Goal: Task Accomplishment & Management: Manage account settings

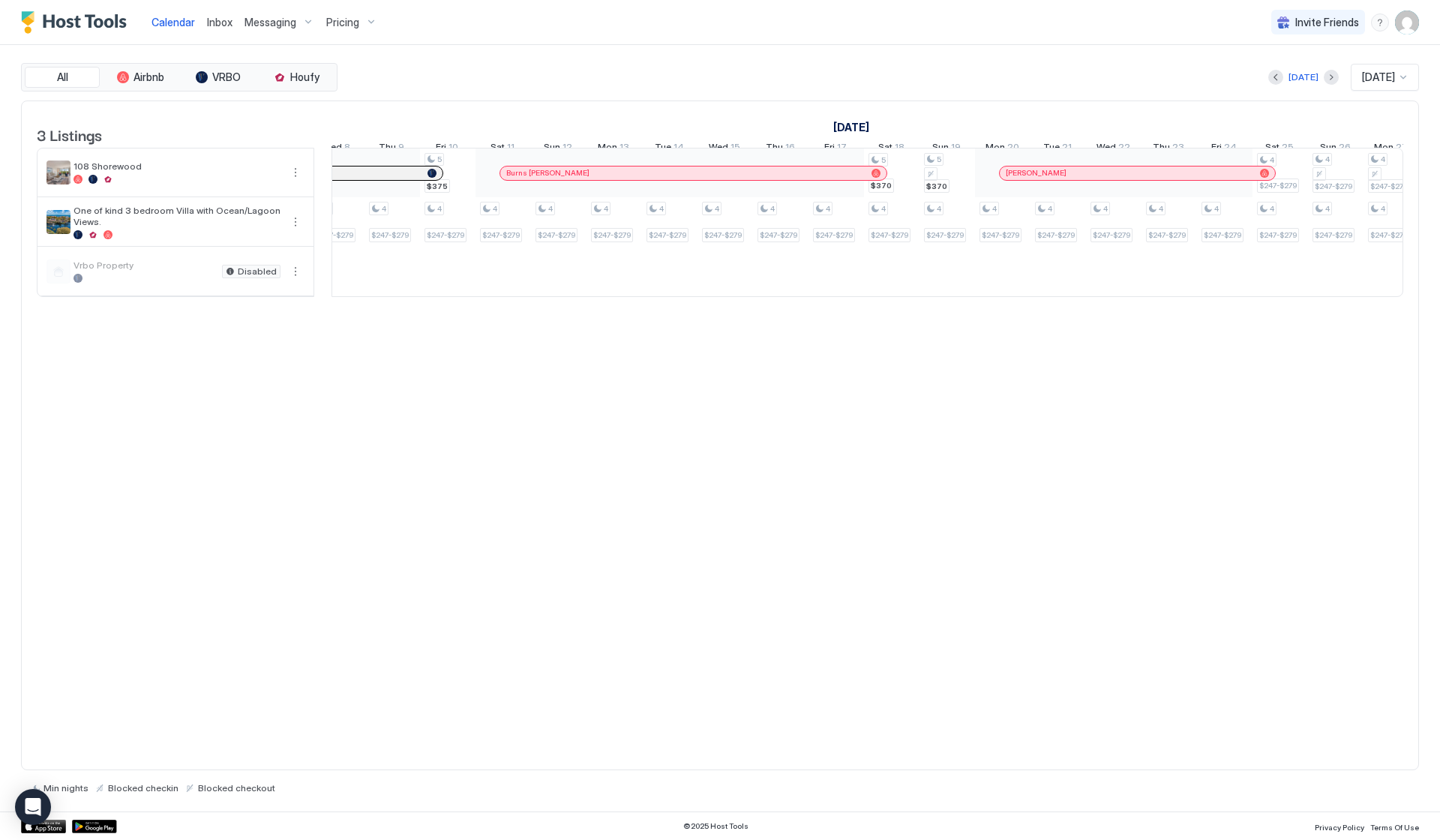
click at [346, 28] on div "Pricing" at bounding box center [352, 22] width 63 height 26
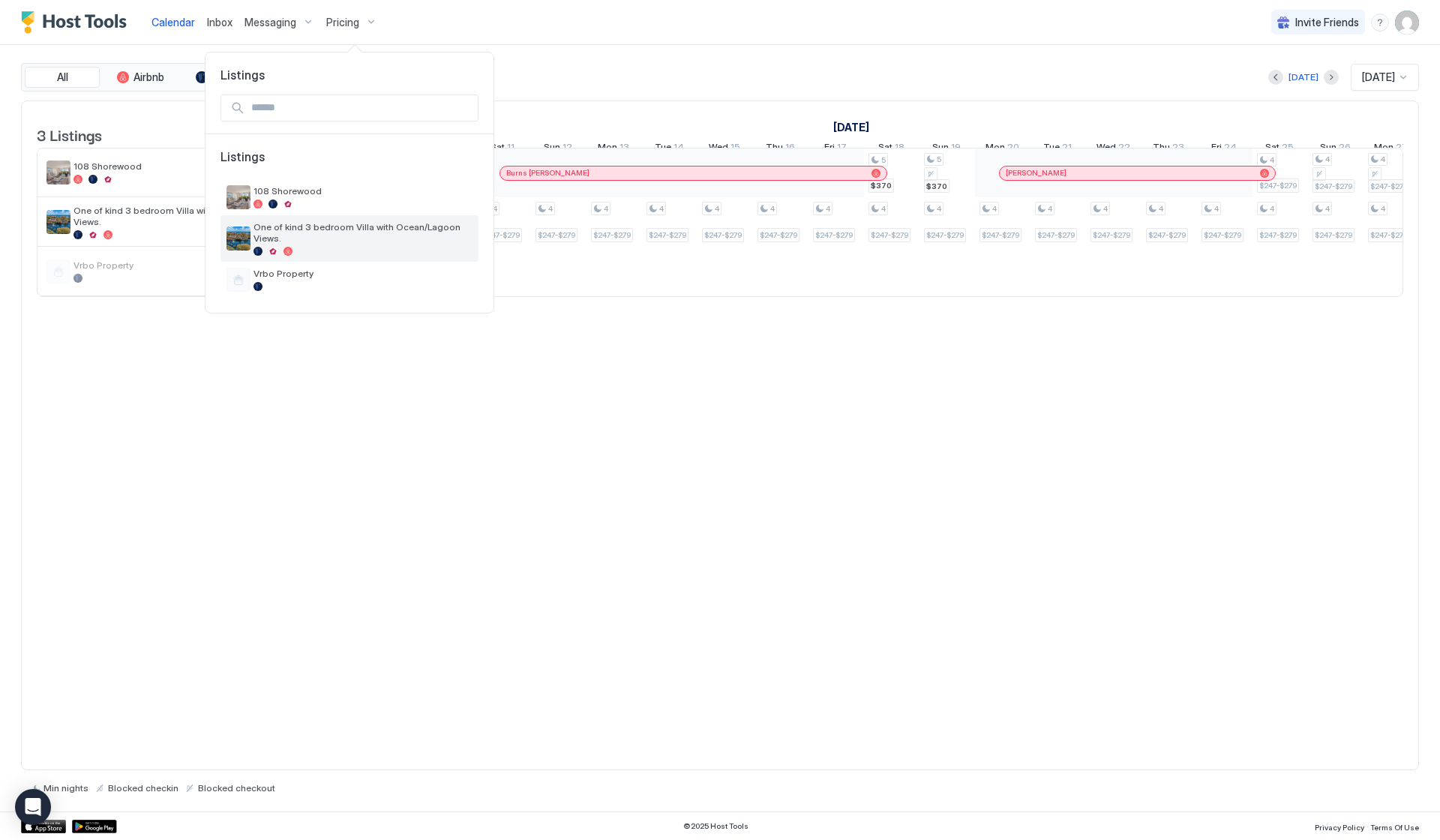
click at [307, 228] on span "One of kind 3 bedroom Villa with Ocean/Lagoon Views." at bounding box center [363, 232] width 219 height 23
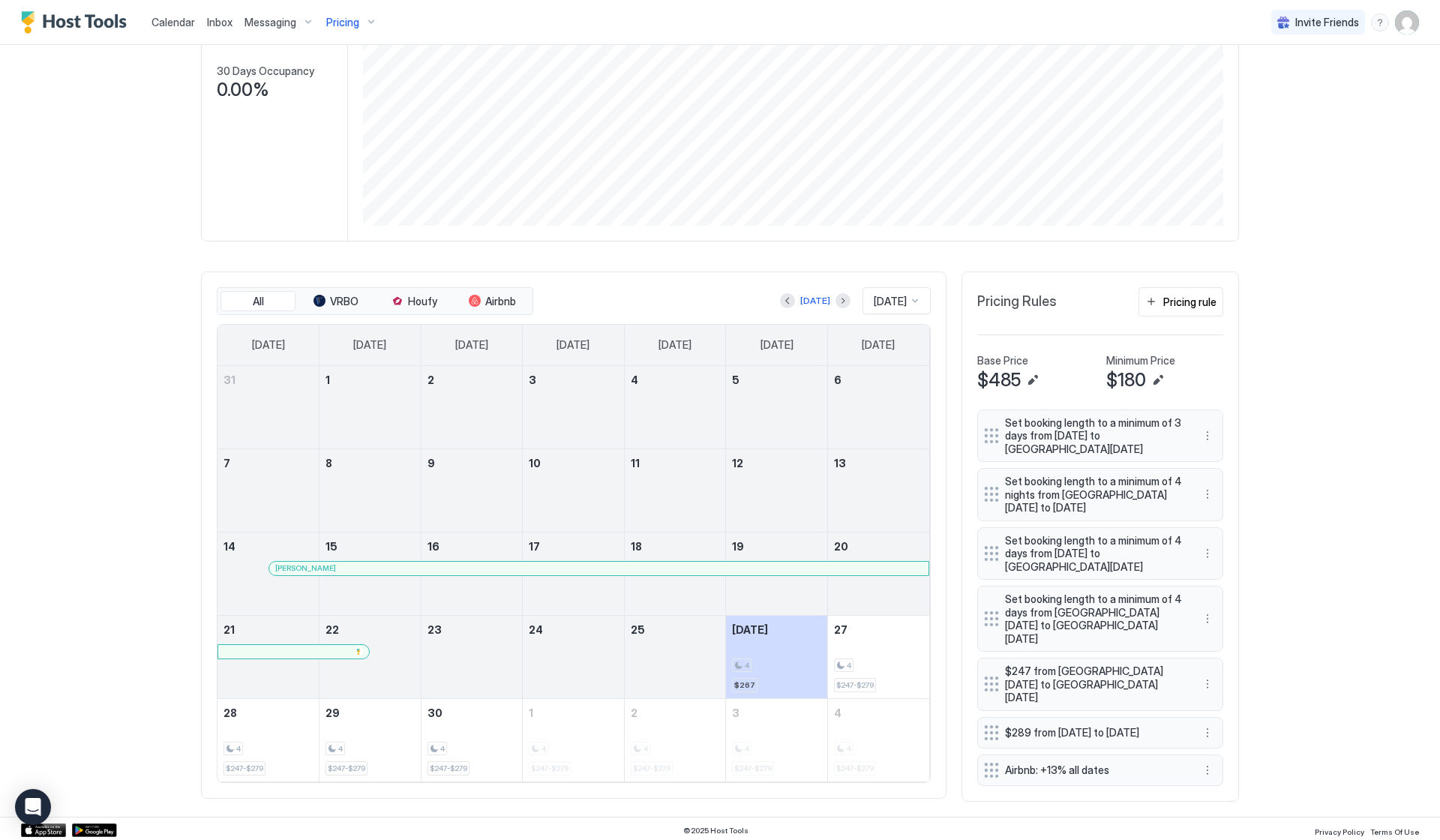
scroll to position [231, 0]
click at [1196, 306] on div "Pricing rule" at bounding box center [1190, 303] width 53 height 16
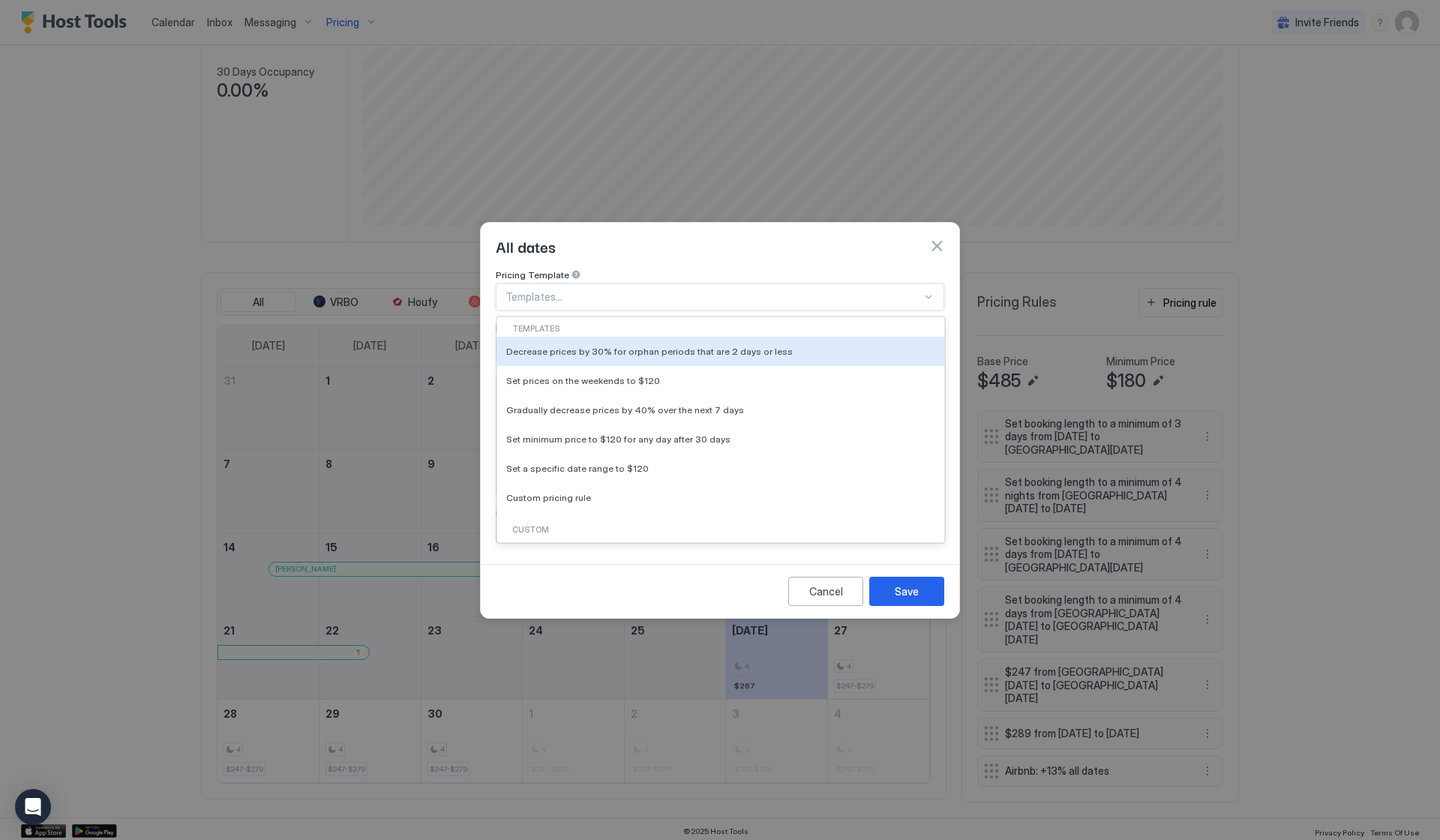
click at [688, 290] on div at bounding box center [713, 296] width 416 height 13
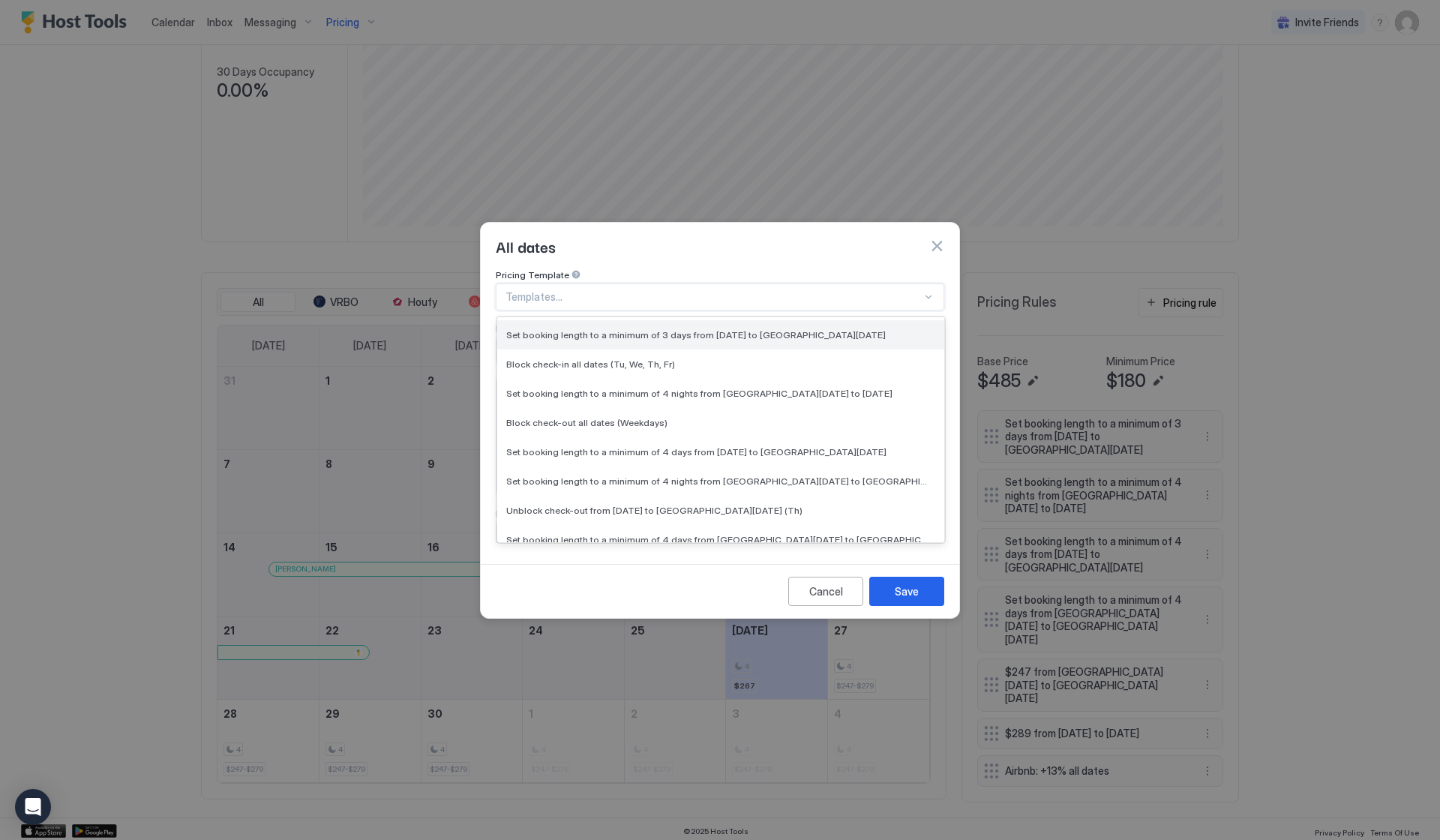
scroll to position [220, 0]
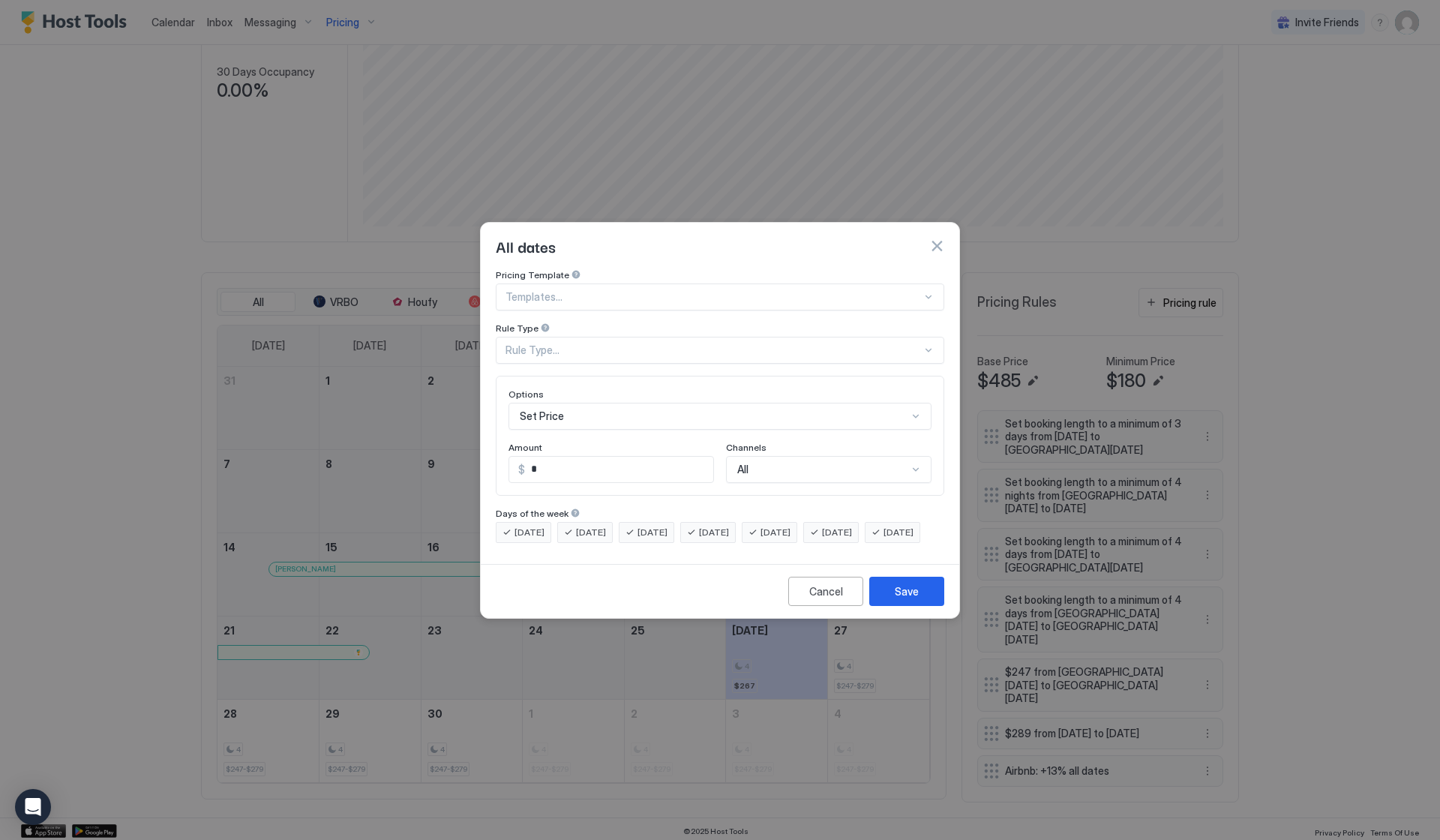
click at [941, 239] on button "button" at bounding box center [936, 246] width 15 height 15
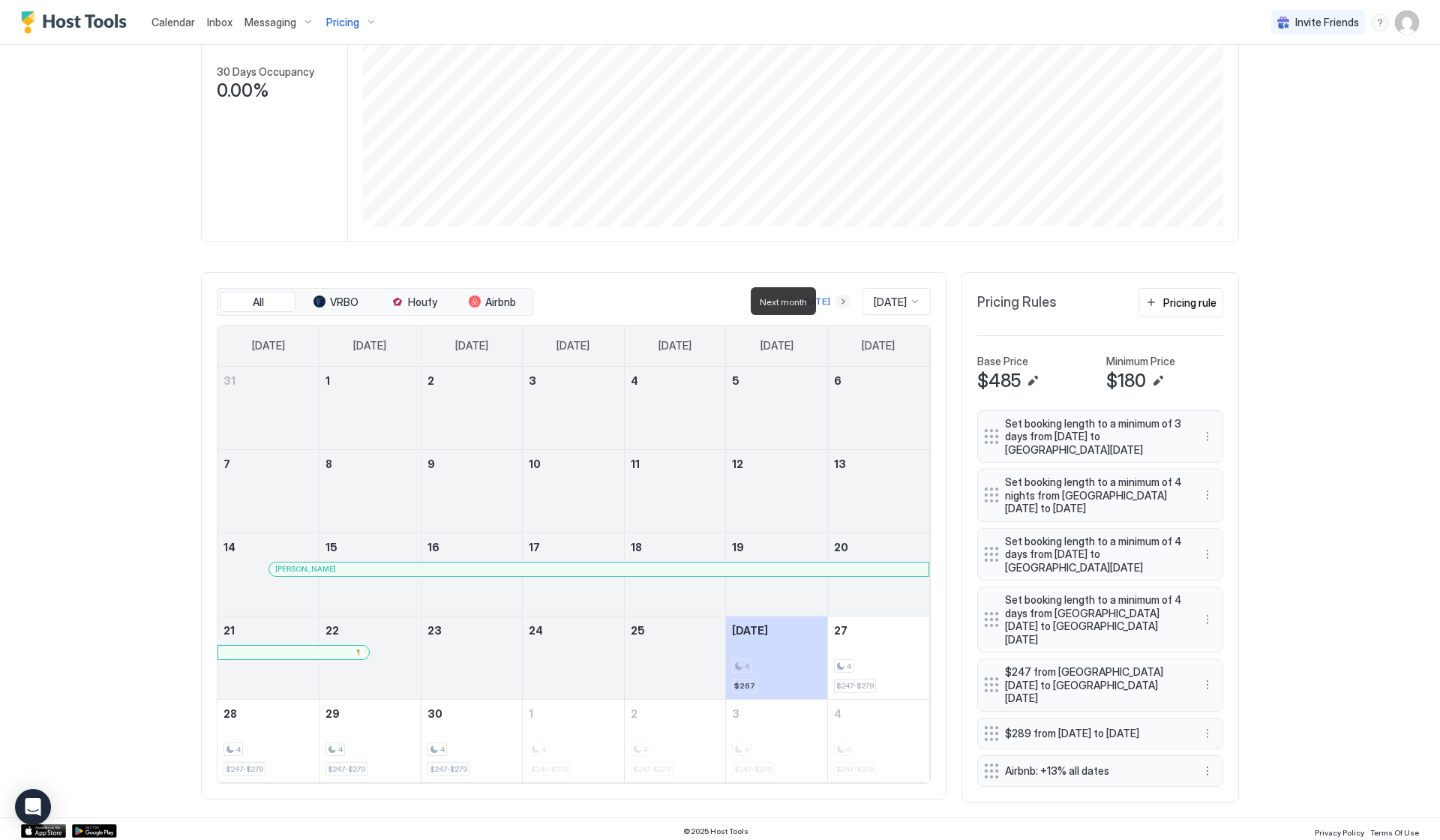
click at [835, 300] on button "Next month" at bounding box center [842, 301] width 15 height 15
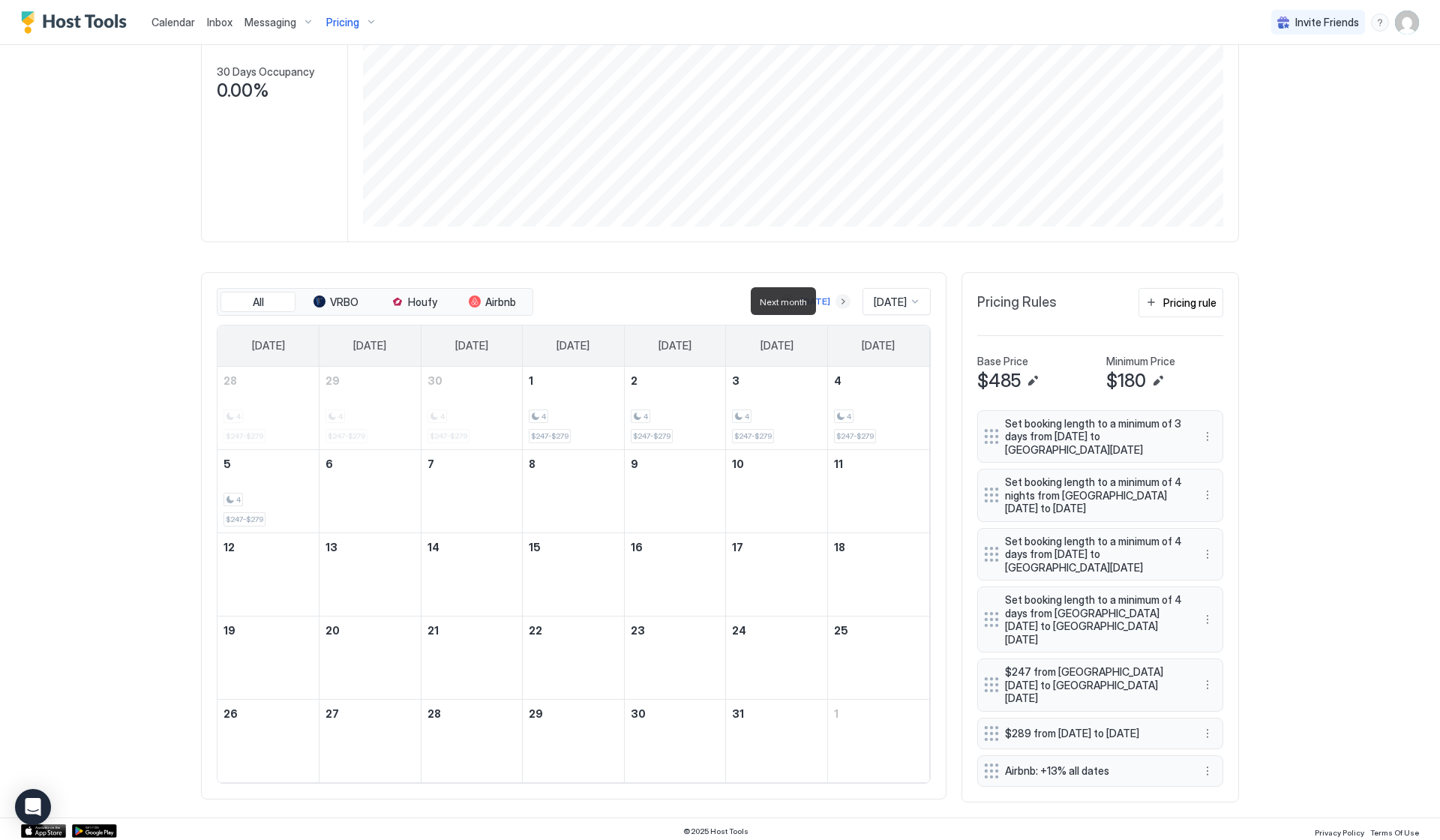
scroll to position [211, 0]
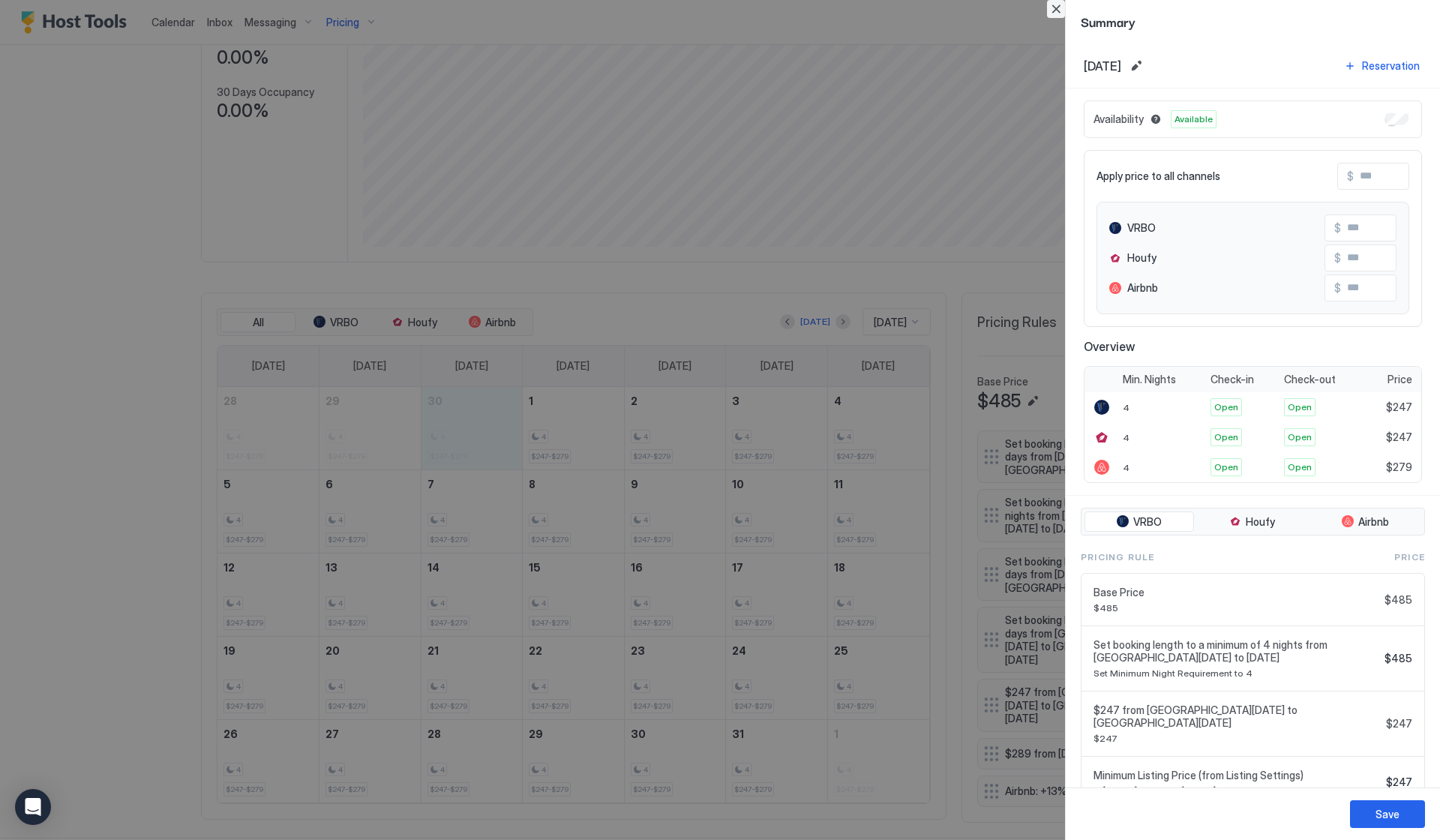
click at [1057, 11] on button "Close" at bounding box center [1056, 9] width 18 height 18
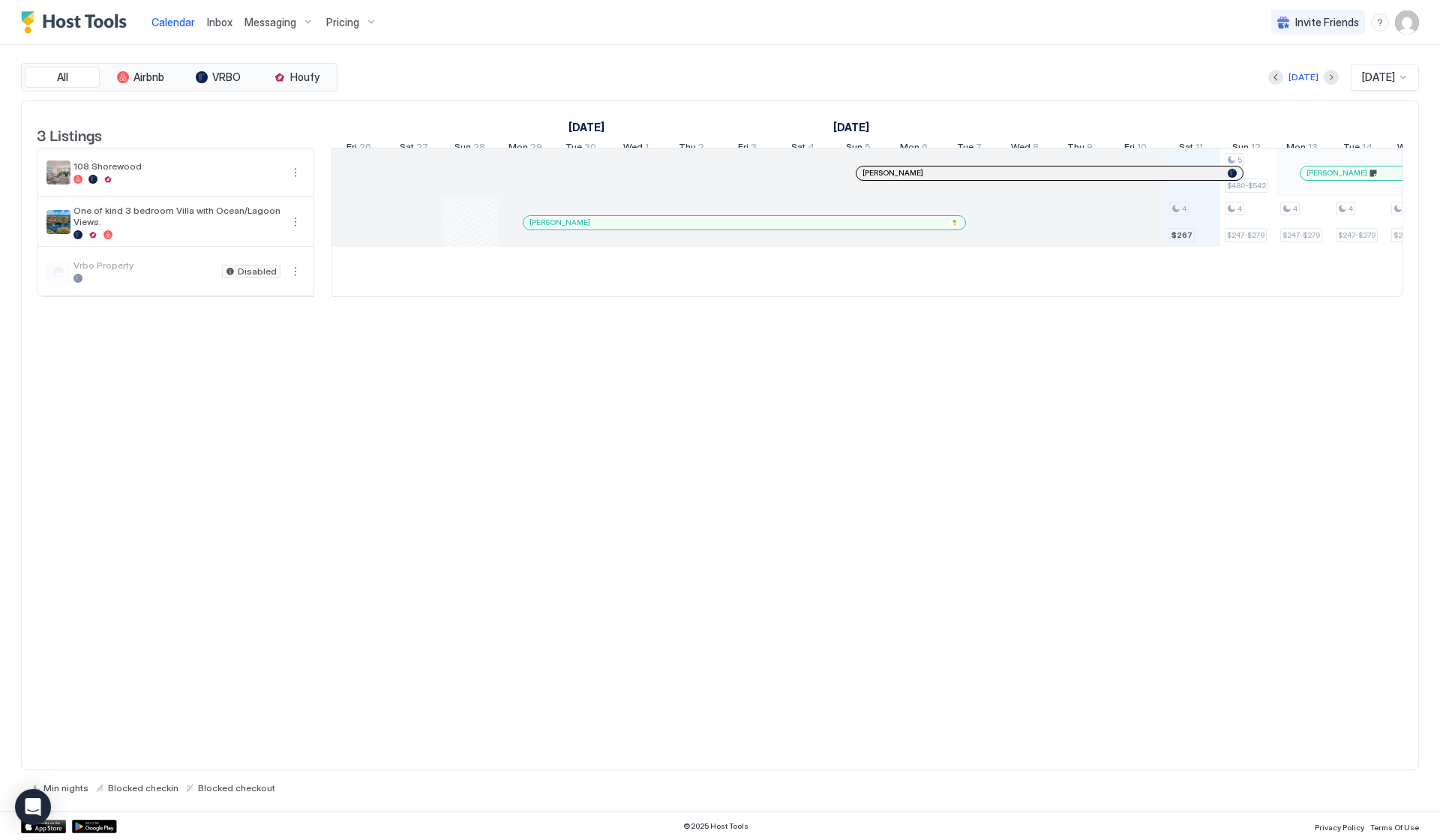
scroll to position [0, 834]
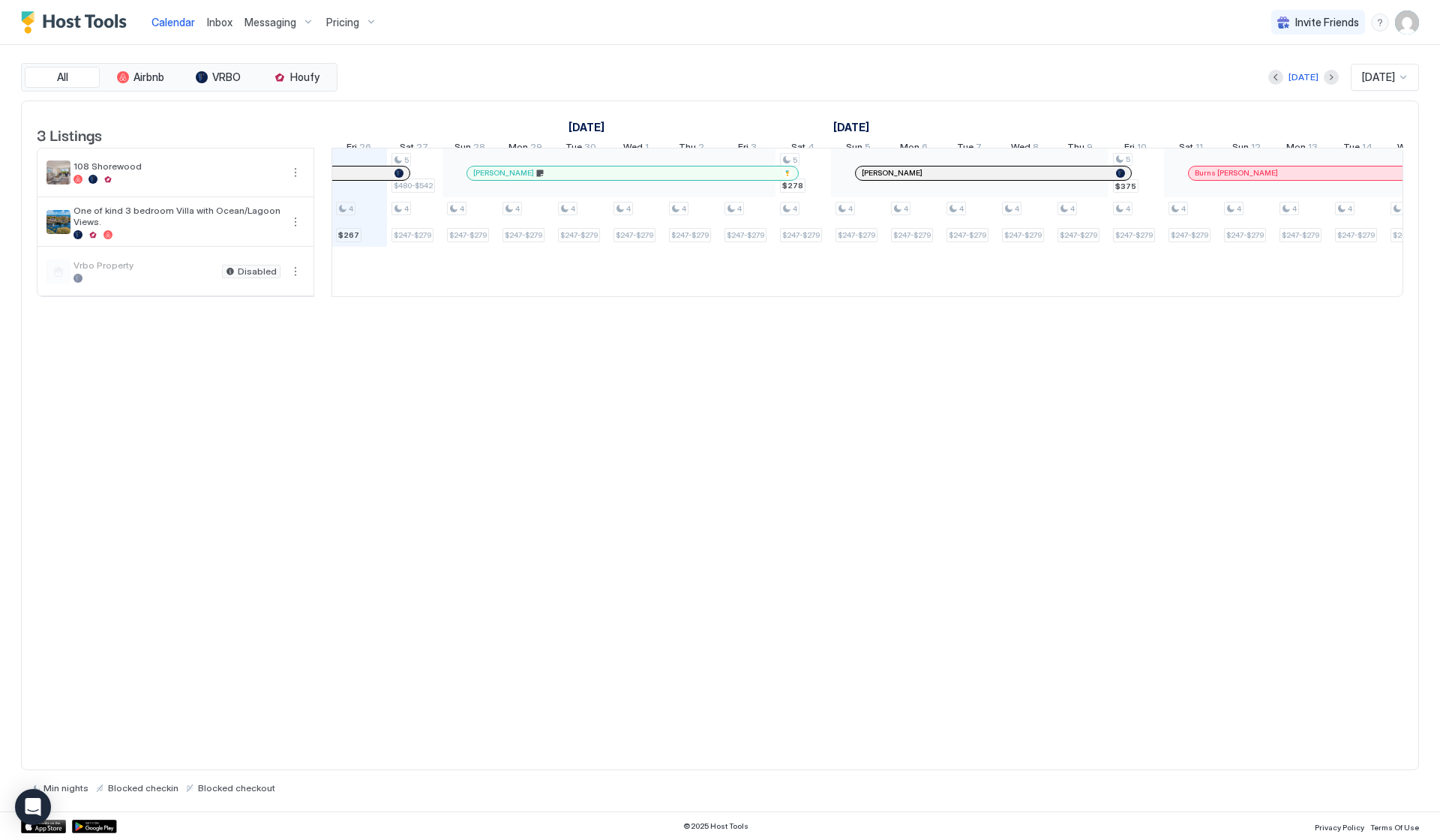
click at [358, 25] on div "Pricing" at bounding box center [352, 22] width 63 height 26
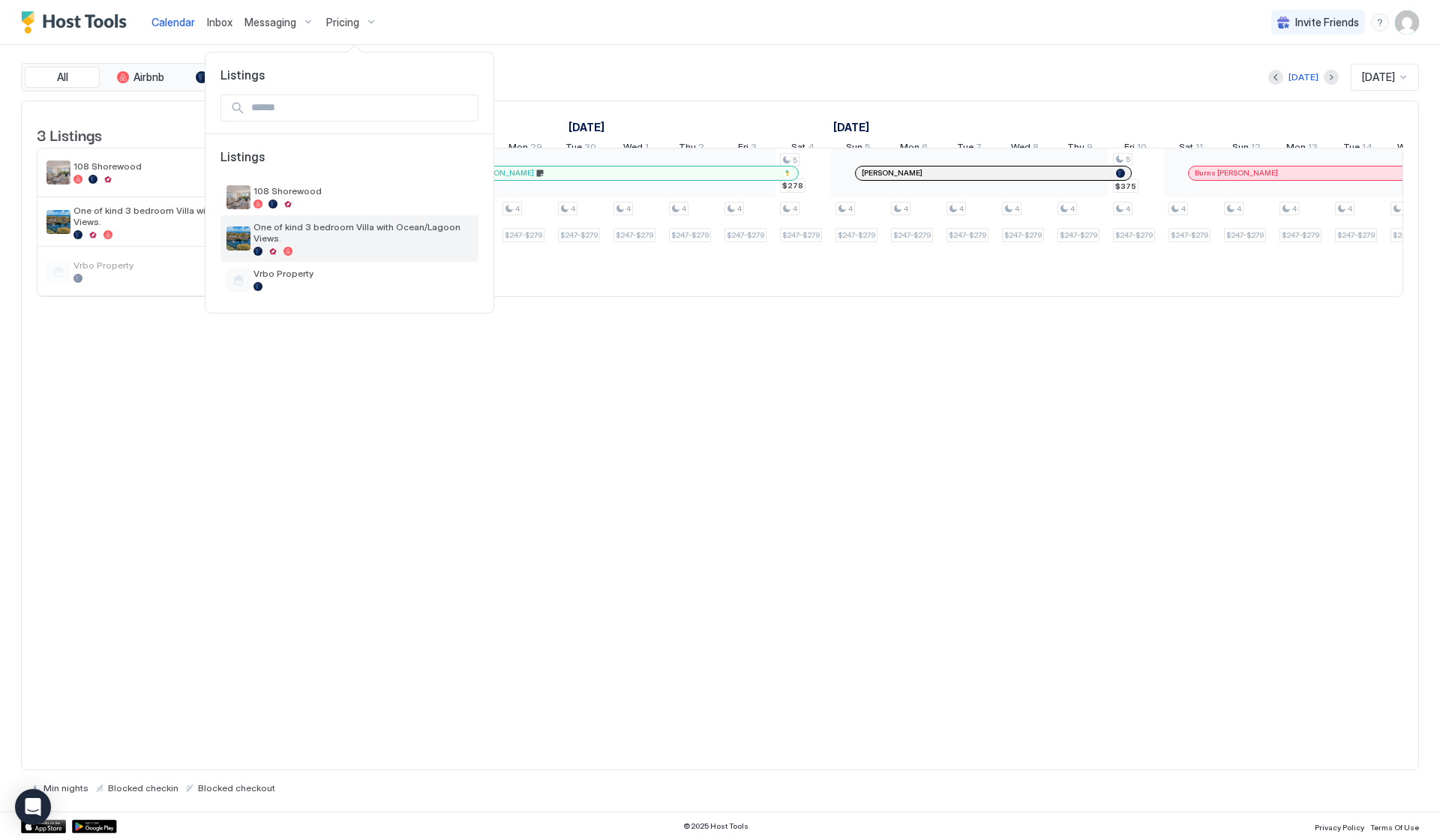
click at [311, 225] on span "One of kind 3 bedroom Villa with Ocean/Lagoon Views." at bounding box center [363, 232] width 219 height 23
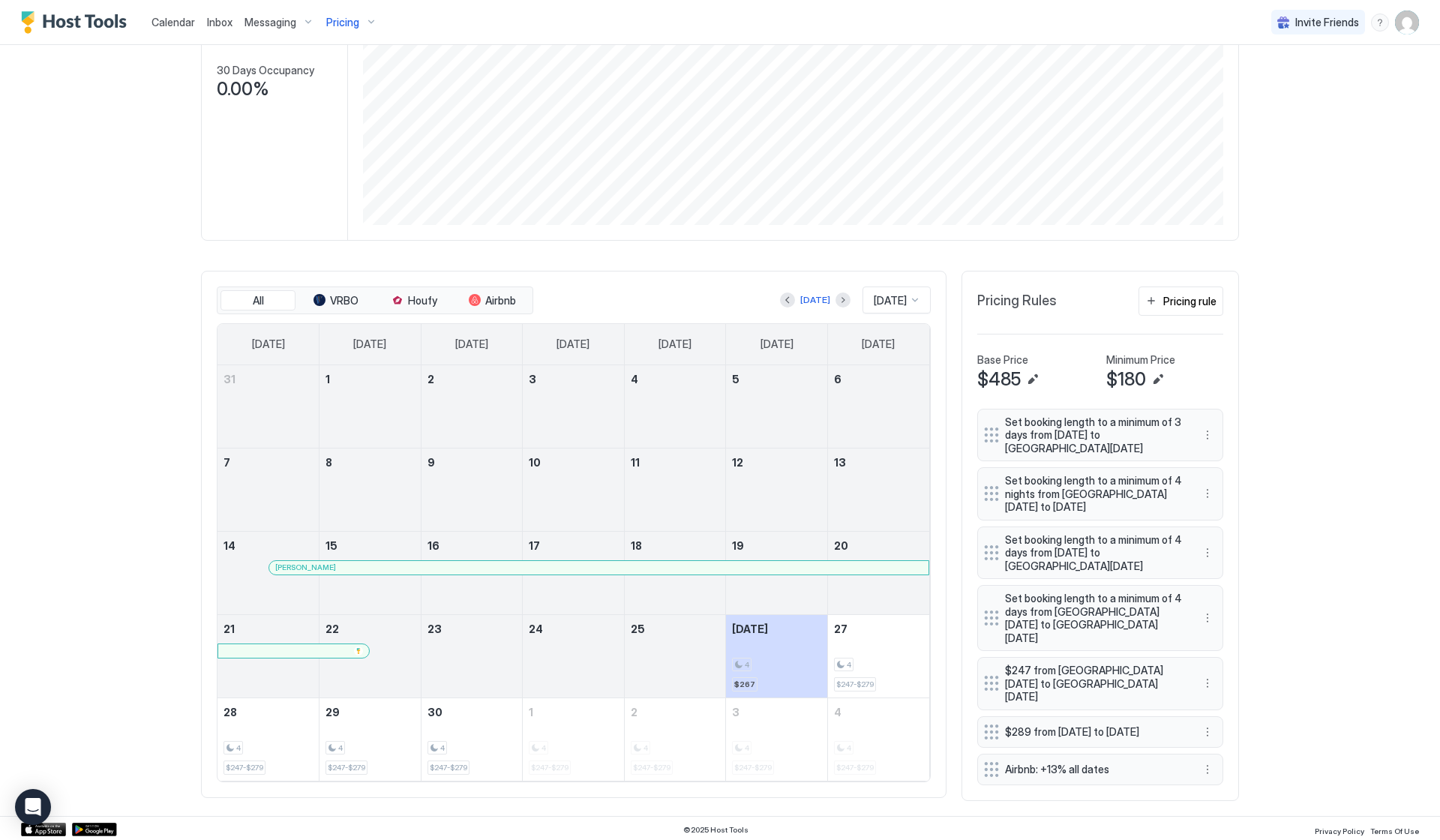
scroll to position [231, 0]
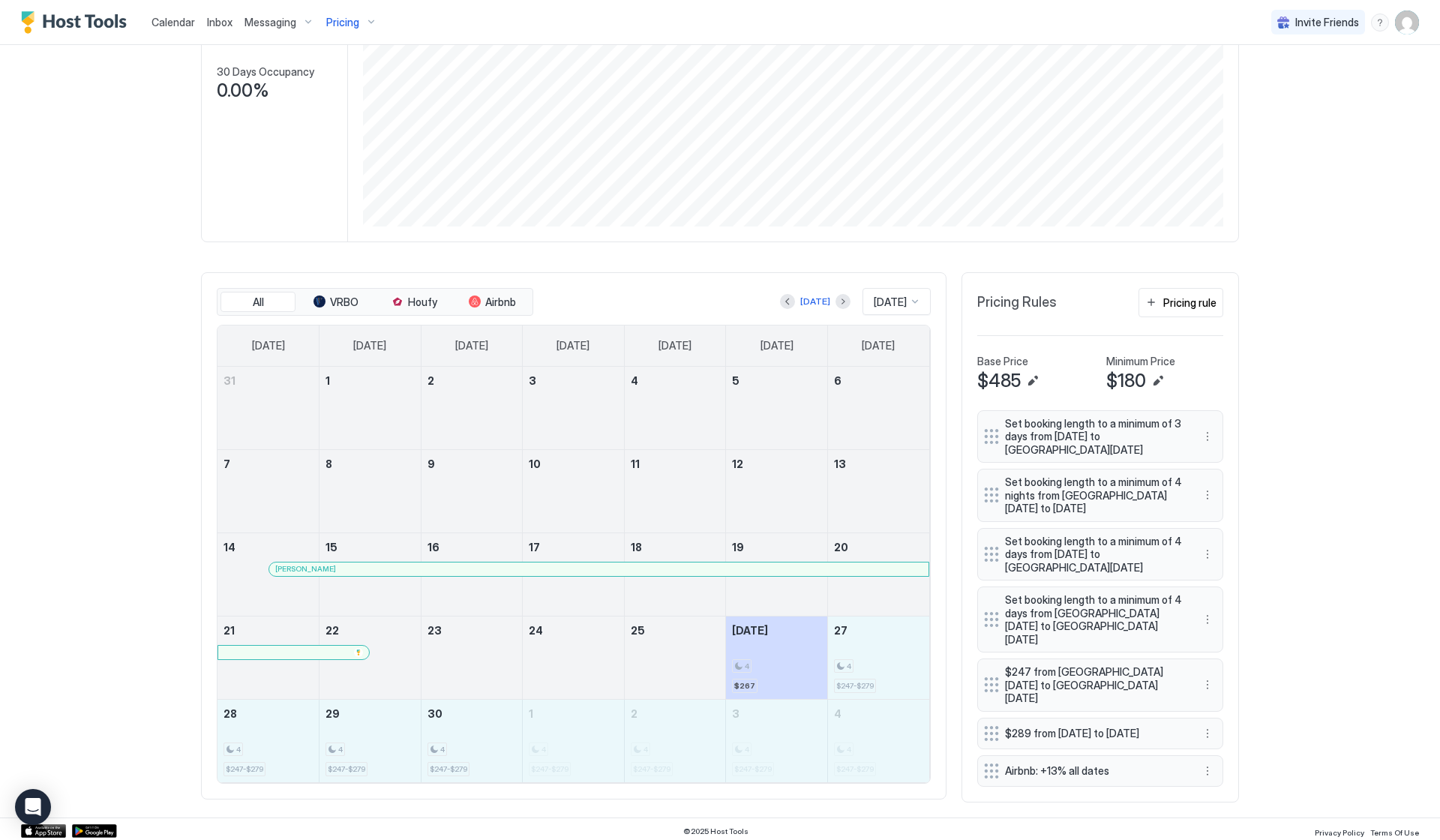
drag, startPoint x: 871, startPoint y: 653, endPoint x: 870, endPoint y: 733, distance: 80.0
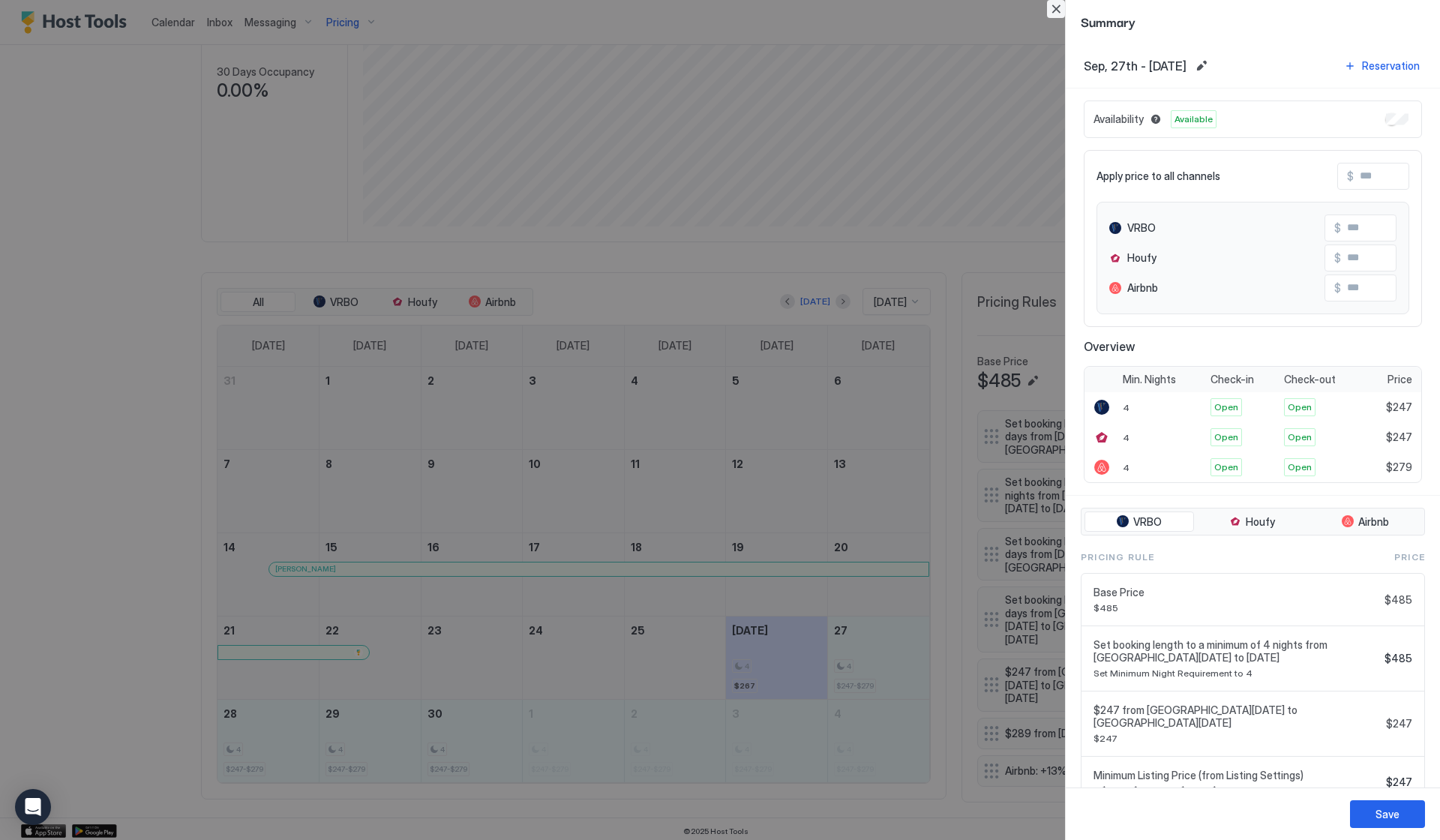
click at [1055, 13] on button "Close" at bounding box center [1056, 9] width 18 height 18
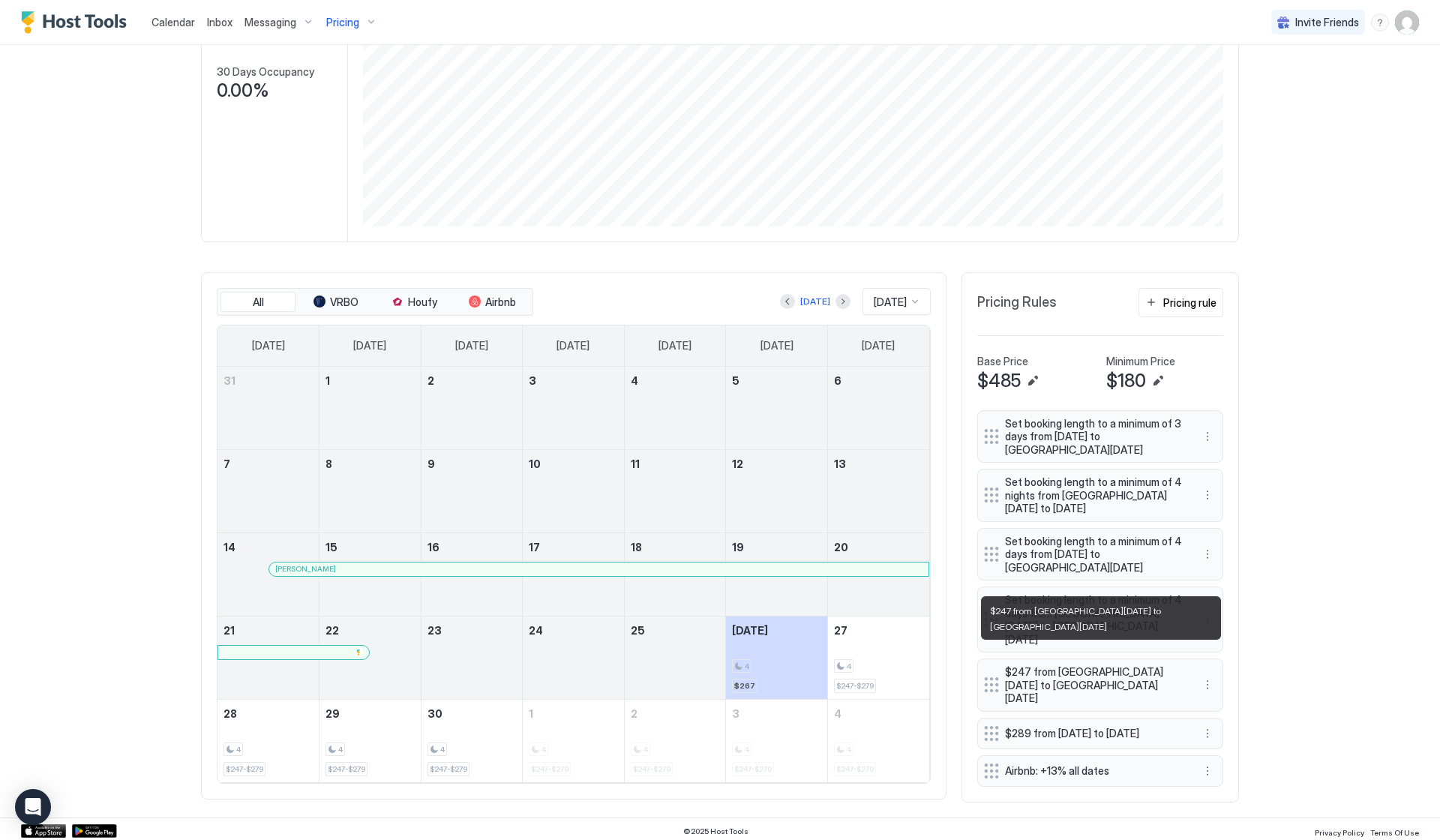
click at [1083, 666] on span "$247 from [GEOGRAPHIC_DATA][DATE] to [GEOGRAPHIC_DATA][DATE]" at bounding box center [1094, 685] width 178 height 40
click at [1207, 676] on button "More options" at bounding box center [1208, 684] width 18 height 18
click at [1223, 678] on span "Edit" at bounding box center [1230, 681] width 16 height 11
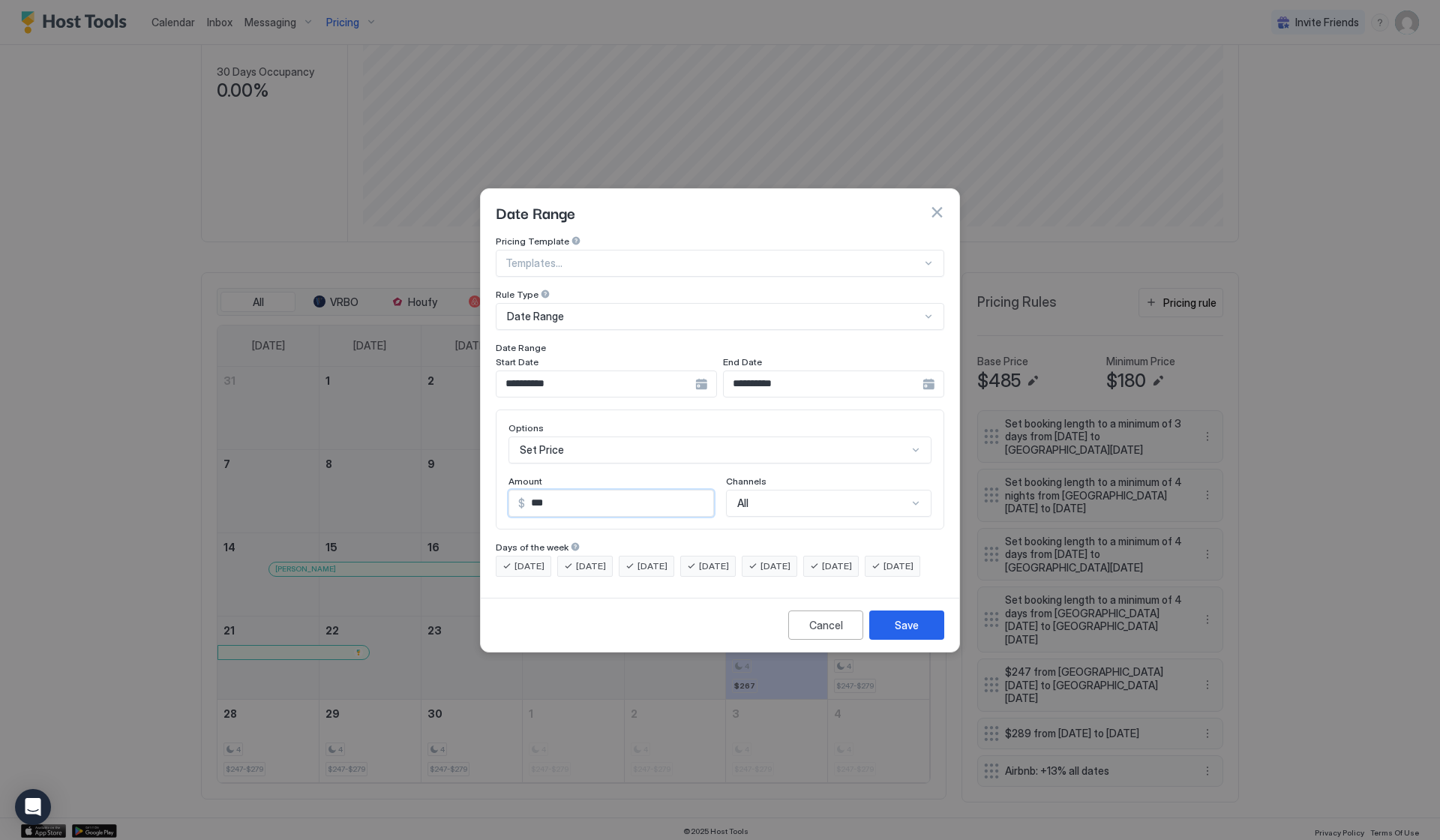
click at [547, 490] on input "***" at bounding box center [619, 503] width 189 height 26
click at [544, 490] on input "***" at bounding box center [619, 503] width 189 height 26
type input "***"
click at [907, 633] on div "Save" at bounding box center [907, 625] width 24 height 16
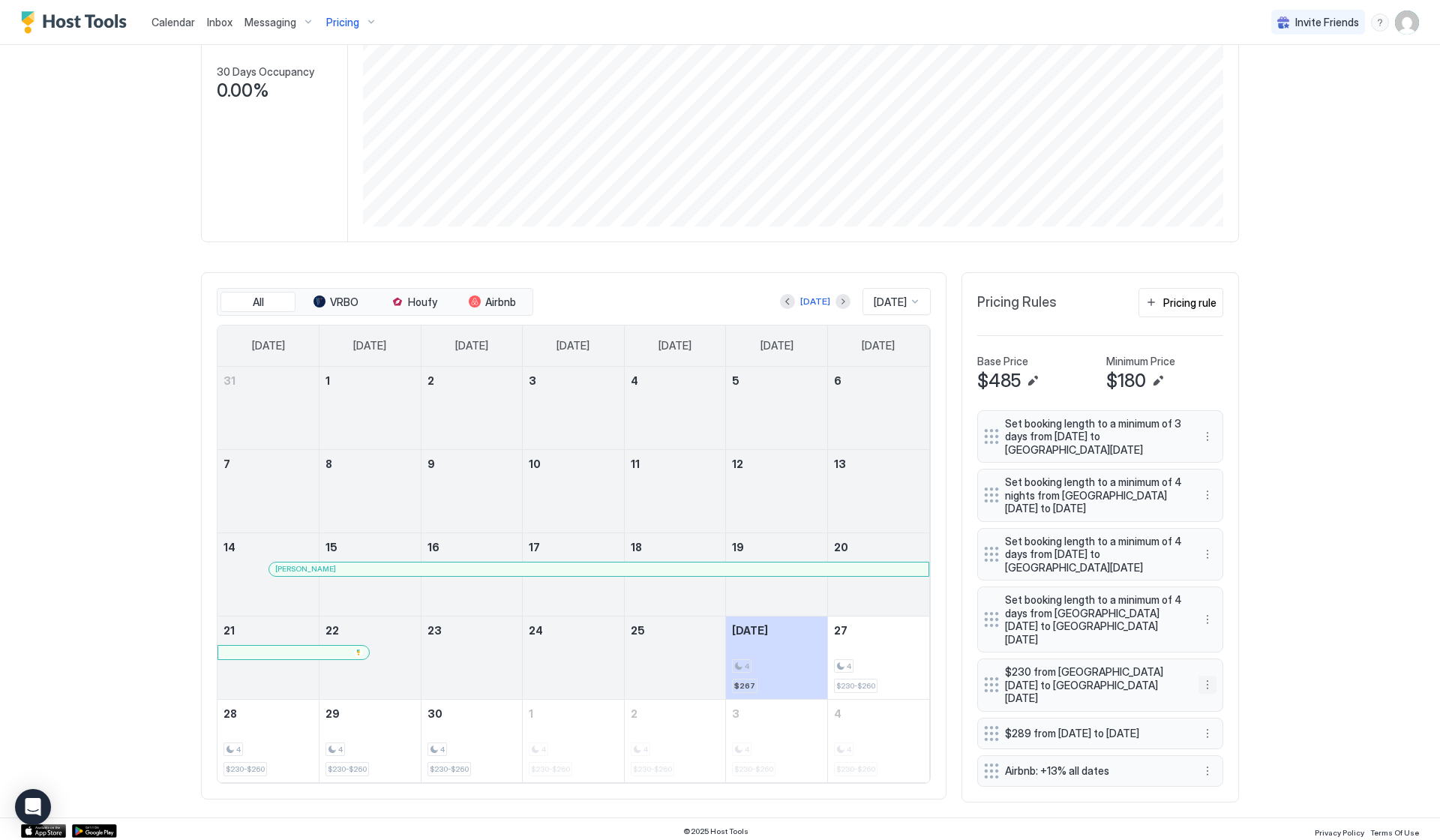
click at [1208, 676] on button "More options" at bounding box center [1208, 684] width 18 height 18
click at [1219, 682] on div "Edit" at bounding box center [1222, 681] width 33 height 11
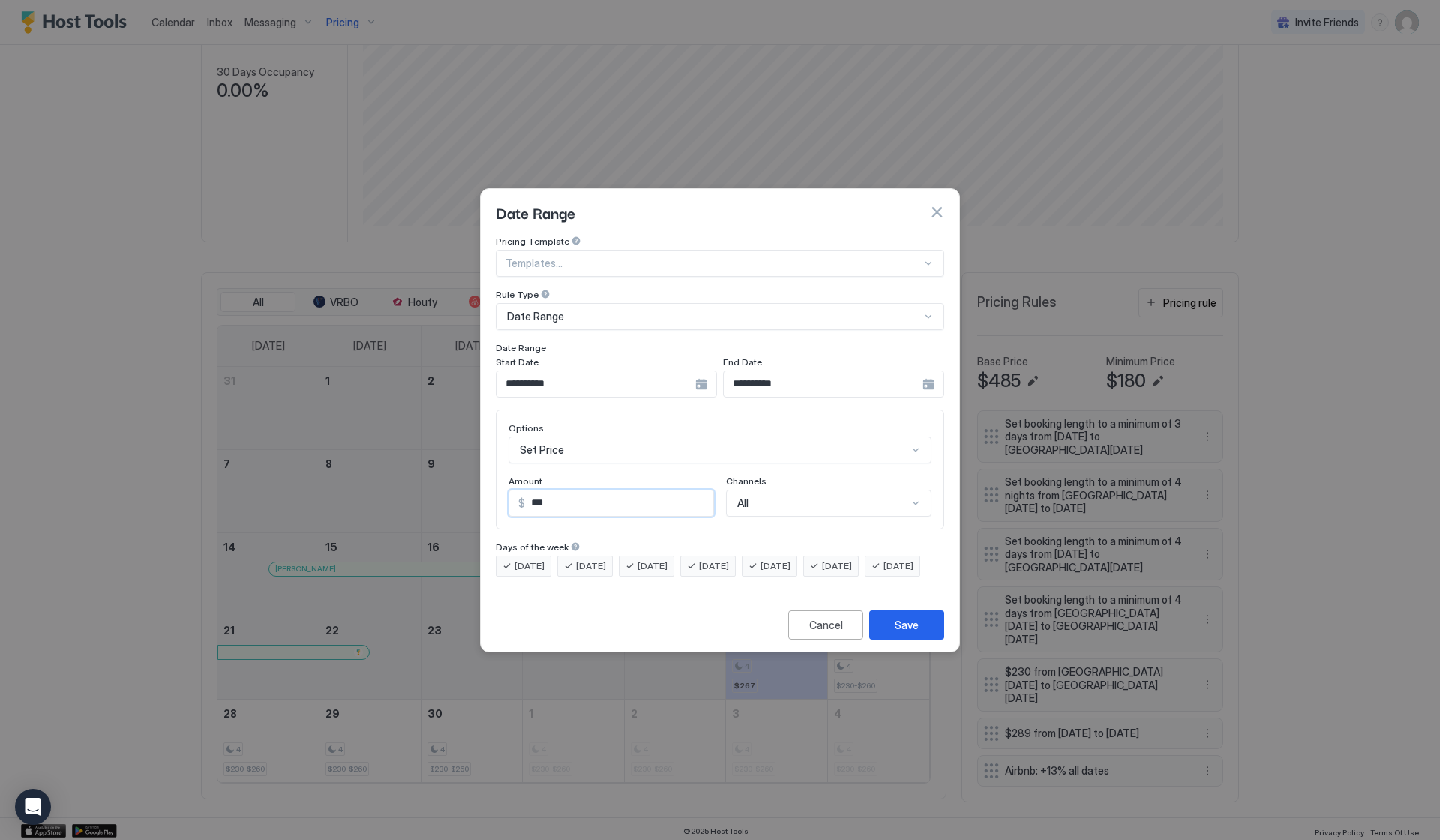
drag, startPoint x: 539, startPoint y: 488, endPoint x: 554, endPoint y: 488, distance: 15.0
click at [554, 490] on input "***" at bounding box center [619, 503] width 189 height 26
type input "***"
click at [896, 633] on div "Save" at bounding box center [907, 625] width 24 height 16
